Goal: Find specific page/section: Find specific page/section

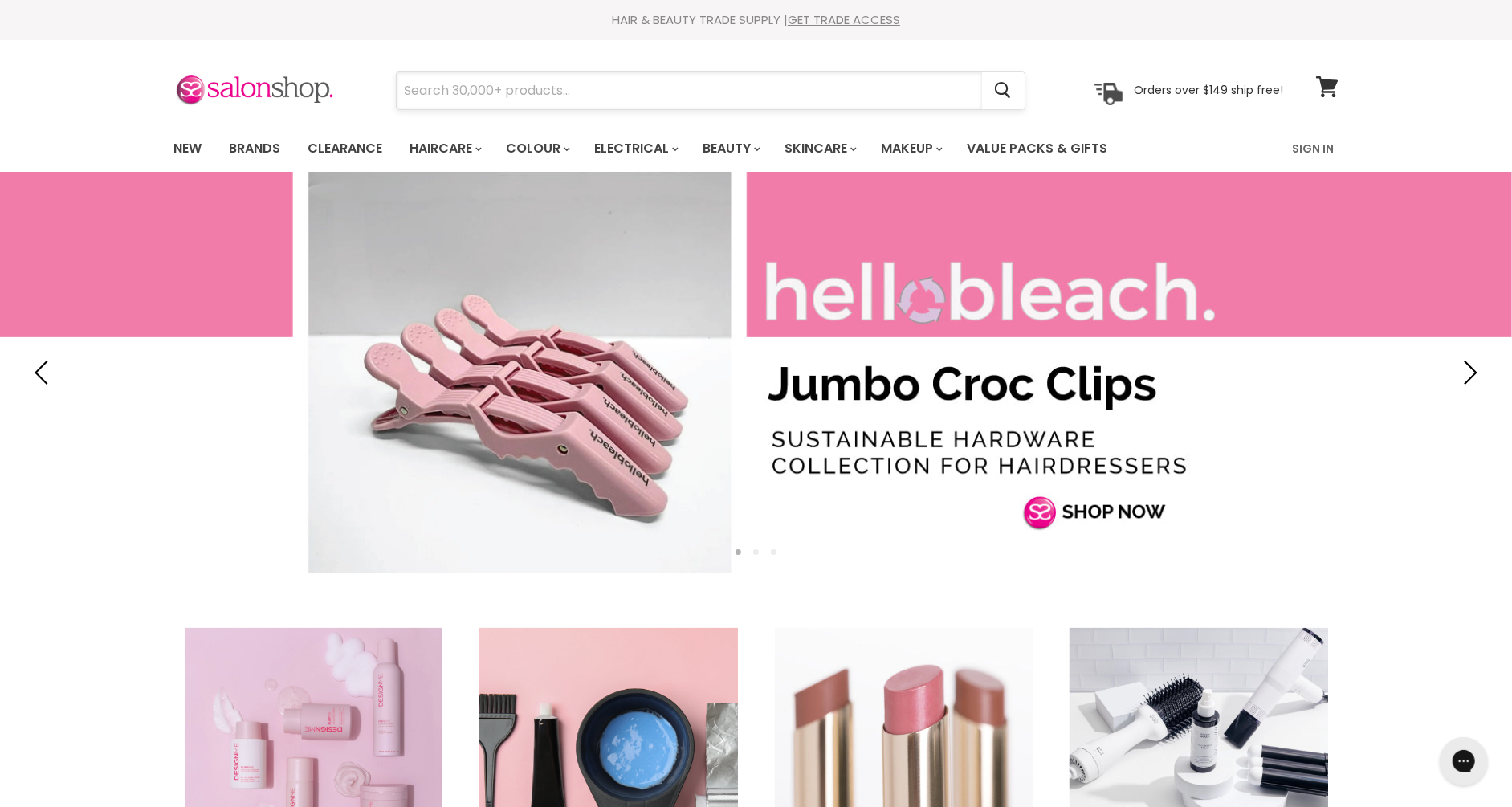
click at [454, 86] on input "Search" at bounding box center [689, 90] width 585 height 37
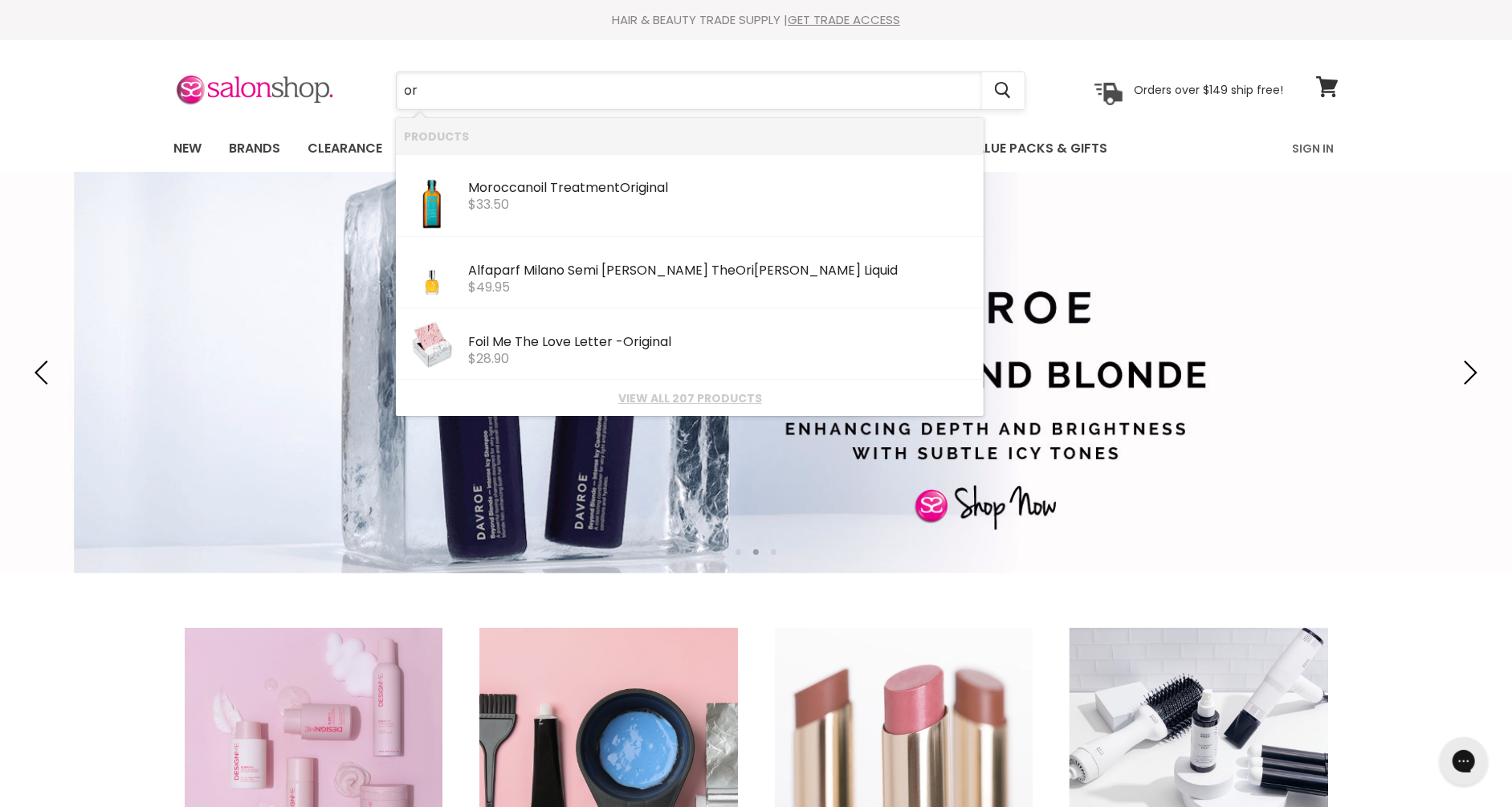
type input "o"
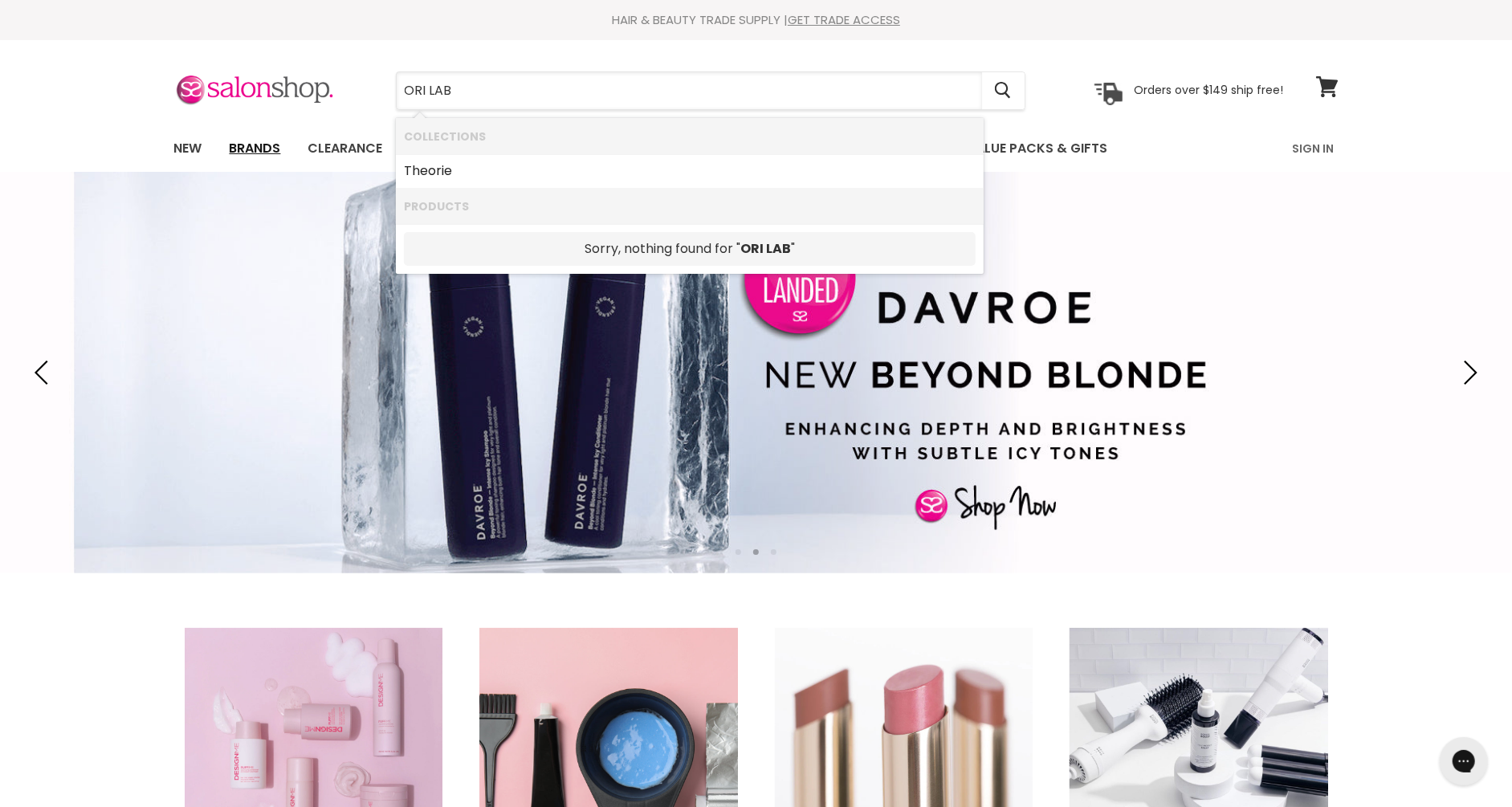
type input "ORI LAB"
click at [258, 133] on link "Brands" at bounding box center [255, 148] width 75 height 34
